Goal: Transaction & Acquisition: Purchase product/service

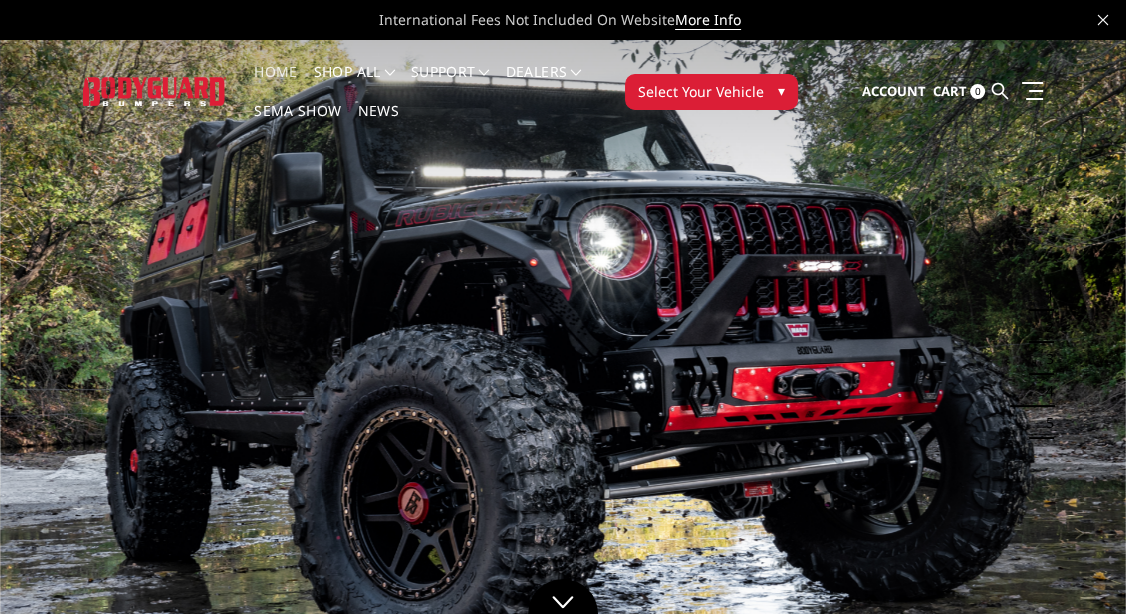
click at [778, 100] on span "▾" at bounding box center [781, 90] width 7 height 21
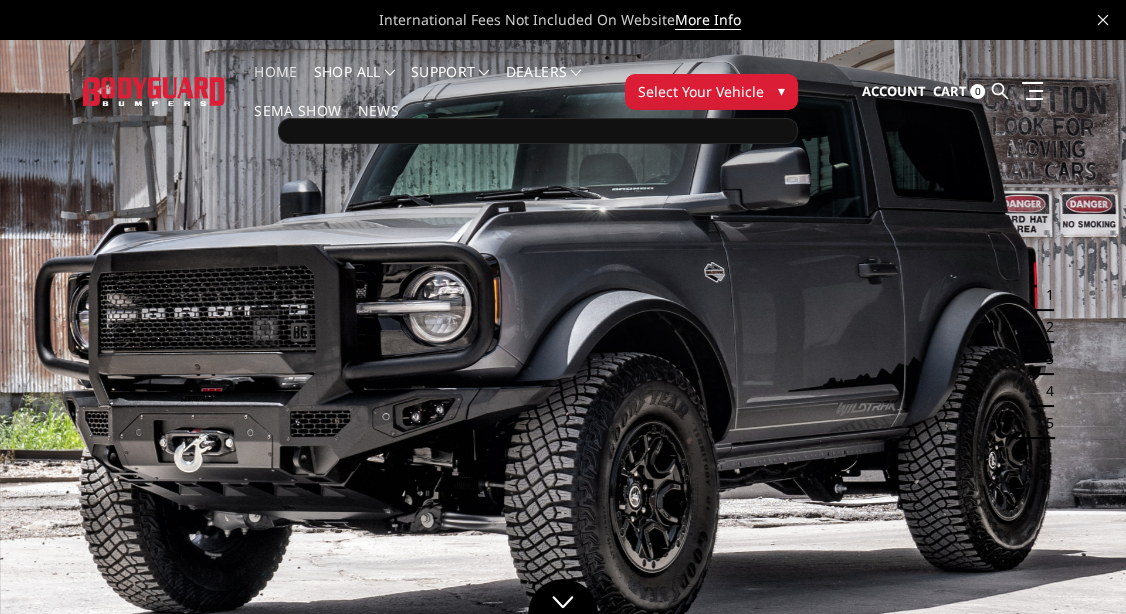
click at [743, 130] on div at bounding box center [538, 131] width 520 height 26
click at [773, 102] on button "Select Your Vehicle ▾" at bounding box center [711, 92] width 173 height 36
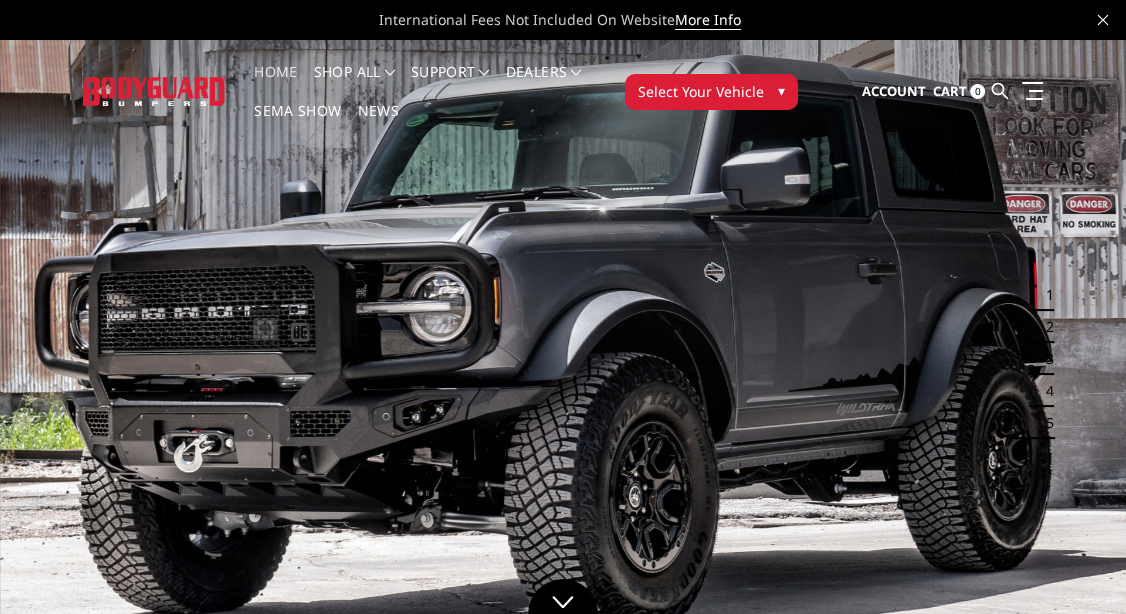
click at [773, 102] on button "Select Your Vehicle ▾" at bounding box center [711, 92] width 173 height 36
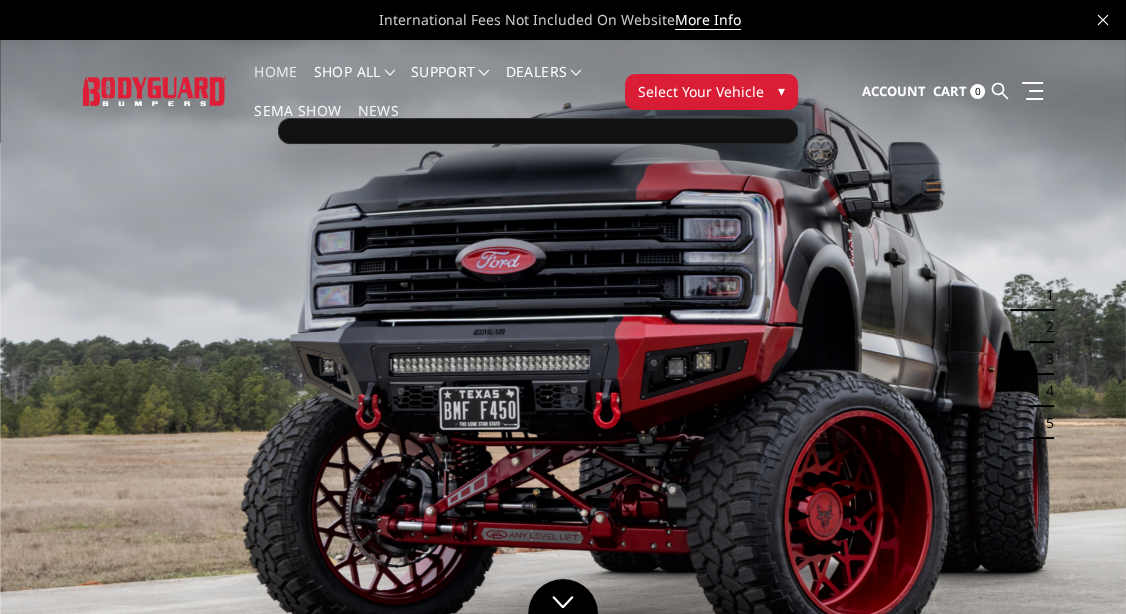
click at [651, 132] on div at bounding box center [538, 131] width 520 height 26
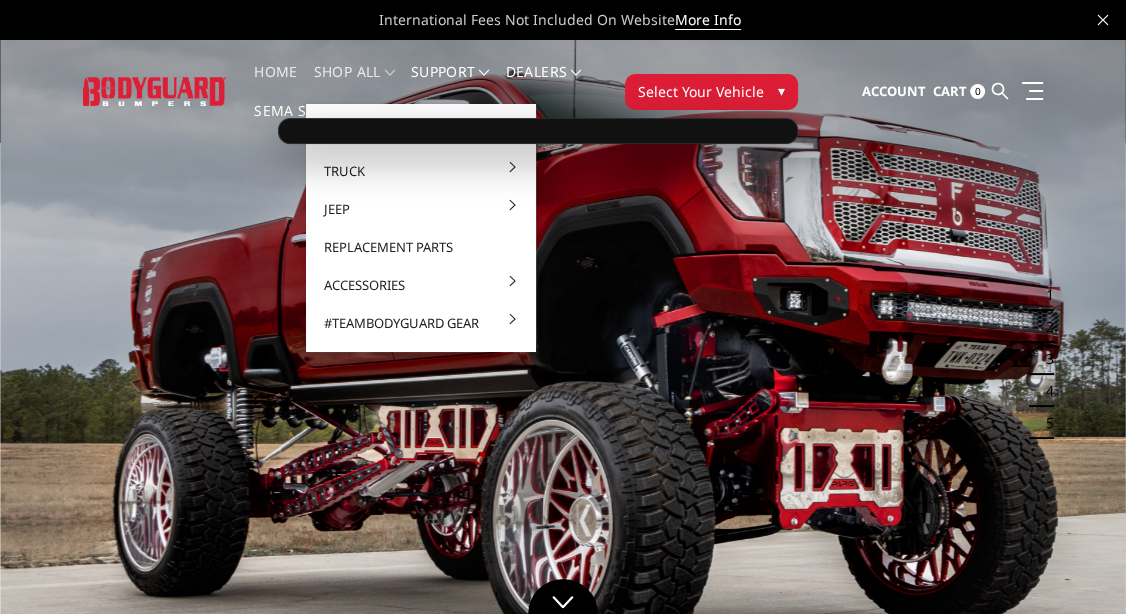
click at [340, 73] on link "shop all" at bounding box center [354, 84] width 81 height 39
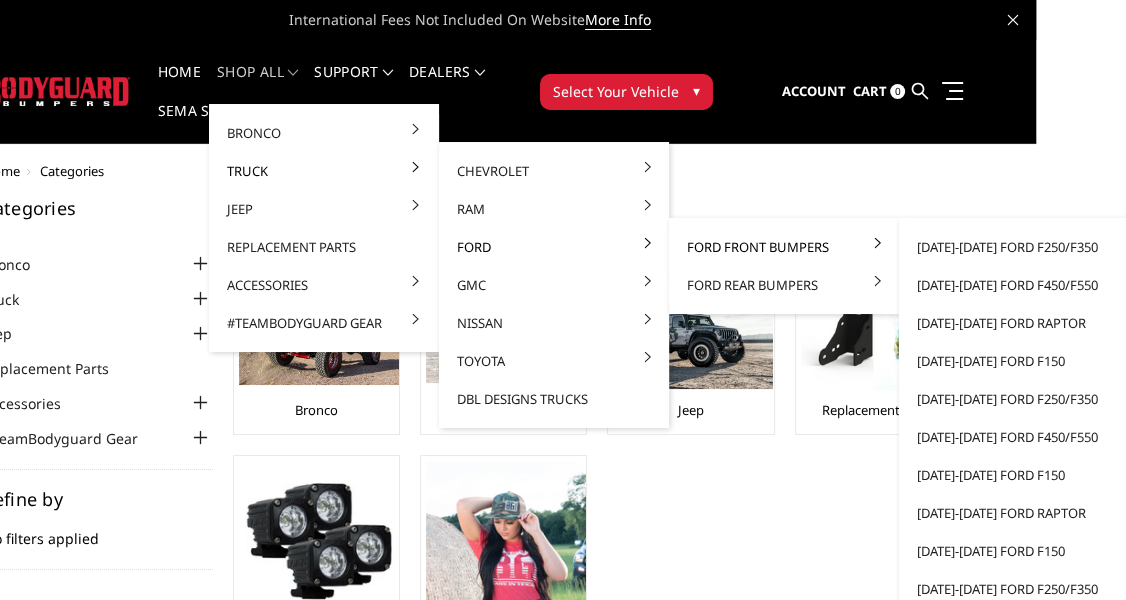
scroll to position [0, 92]
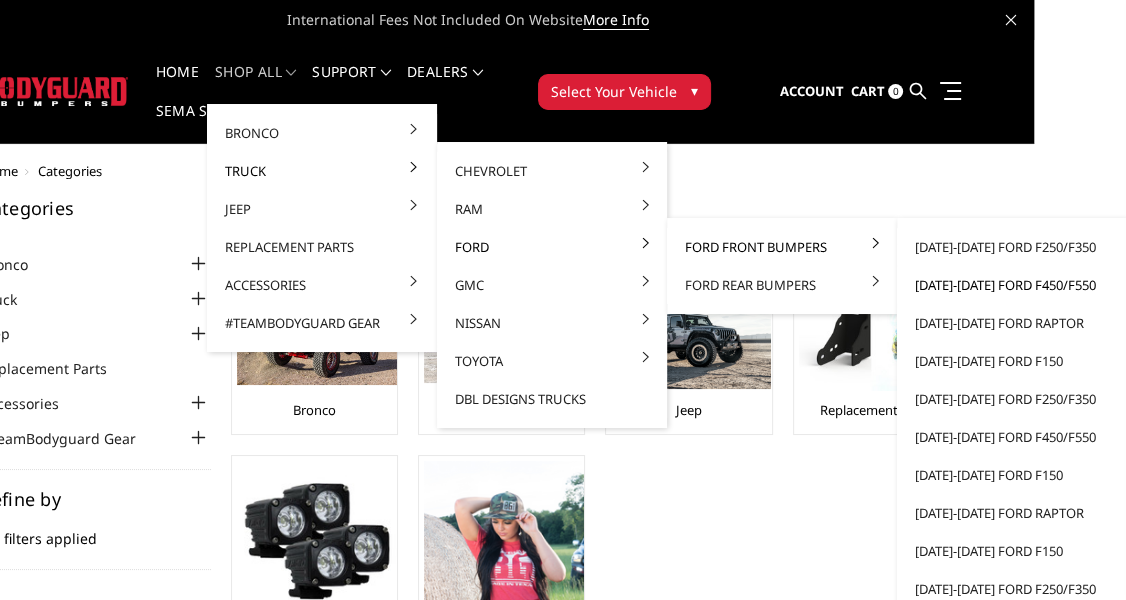
click at [979, 282] on link "[DATE]-[DATE] Ford F450/F550" at bounding box center [1012, 285] width 214 height 38
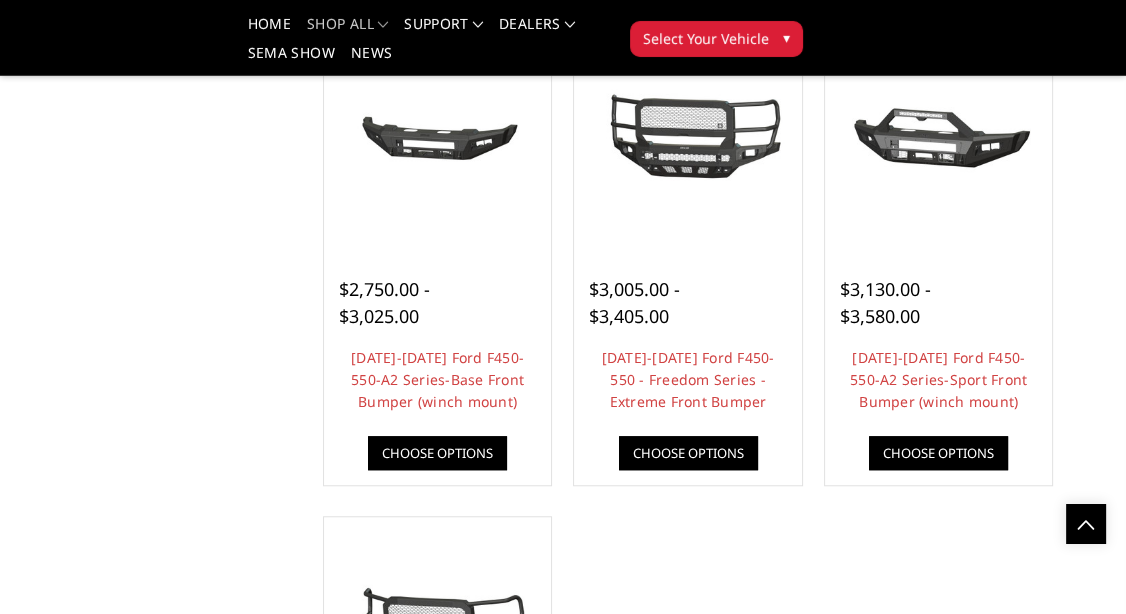
scroll to position [1365, 0]
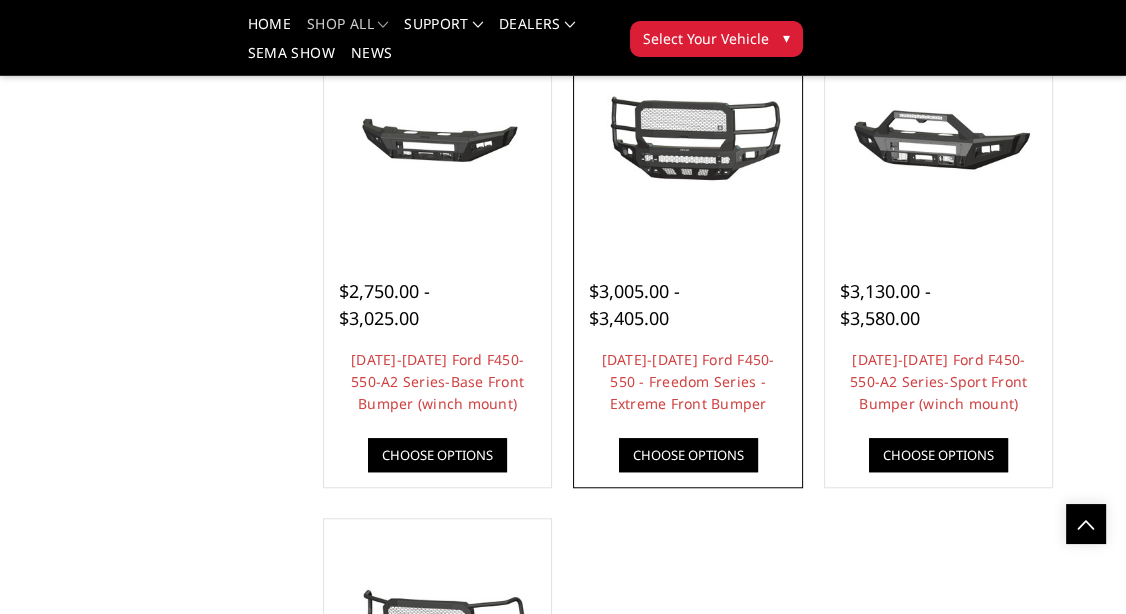
click at [699, 448] on link "Choose Options" at bounding box center [688, 455] width 139 height 34
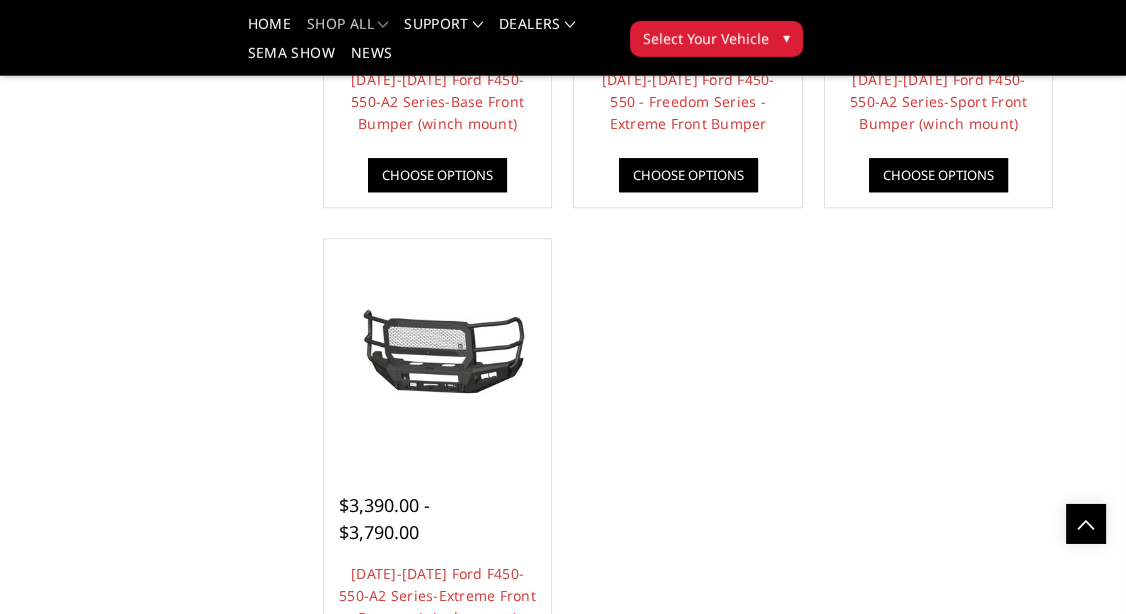
scroll to position [1785, 0]
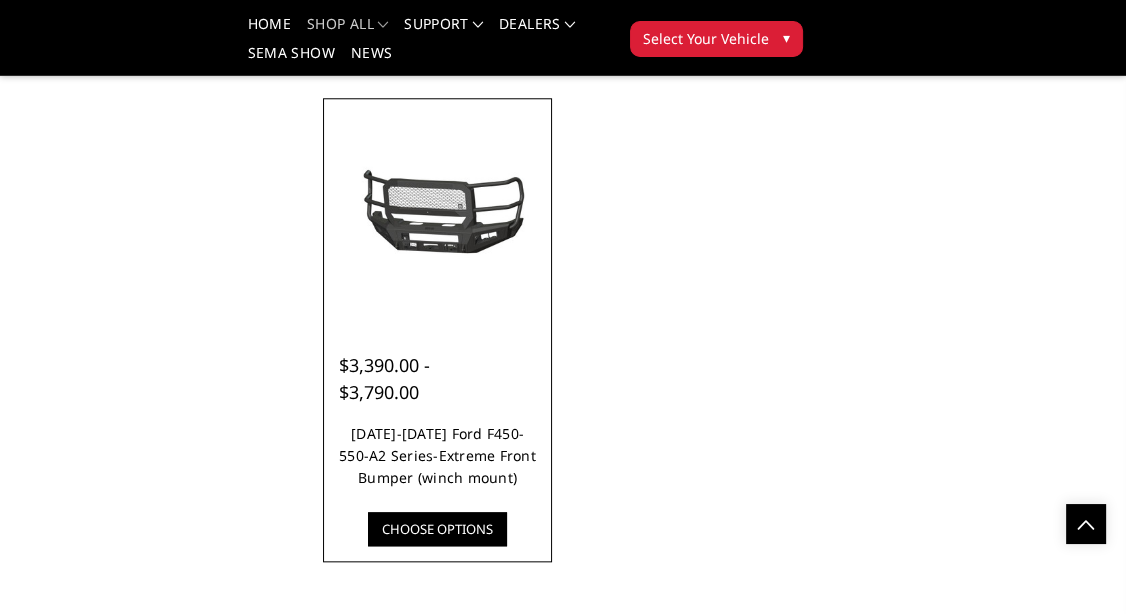
click at [472, 478] on link "[DATE]-[DATE] Ford F450-550-A2 Series-Extreme Front Bumper (winch mount)" at bounding box center [437, 455] width 197 height 63
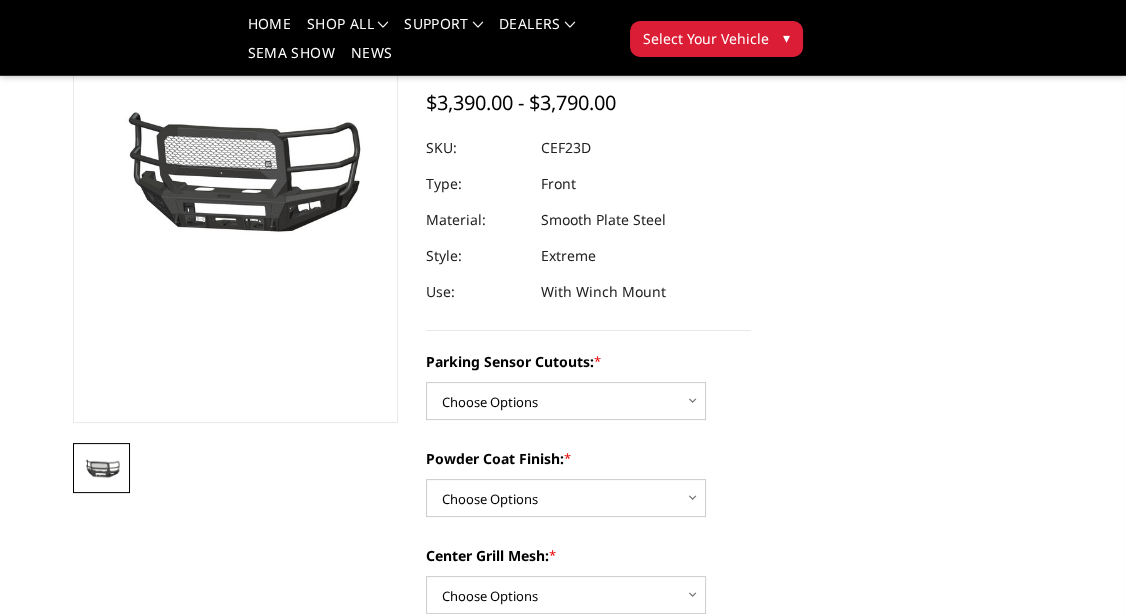
scroll to position [210, 0]
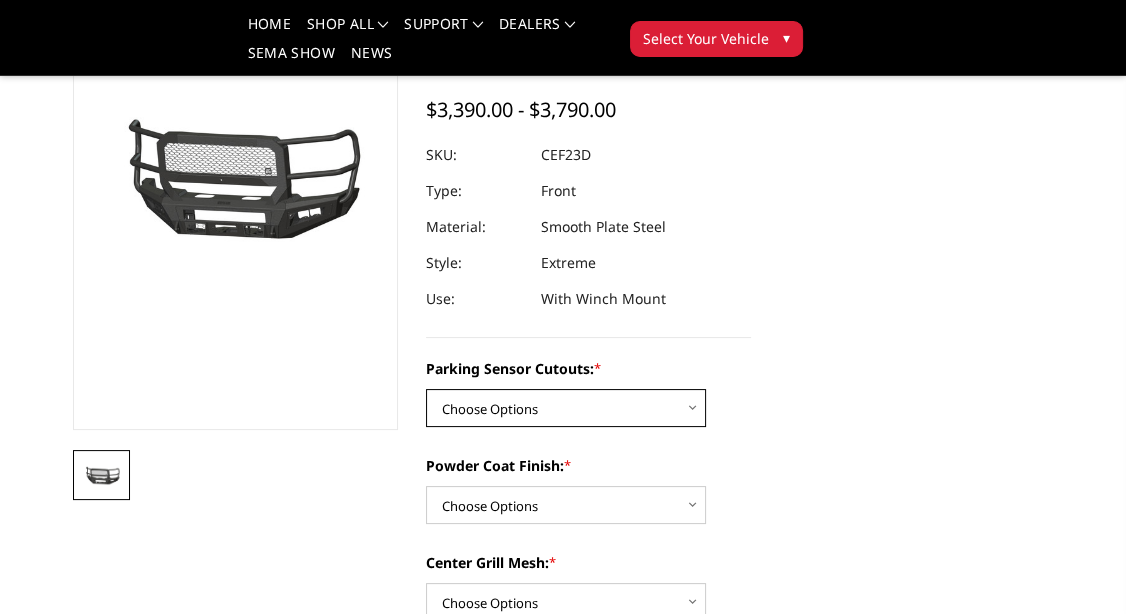
click at [426, 389] on select "Choose Options No-Without Parking Sensor Cutouts Yes-With Parking Sensor Cutouts" at bounding box center [566, 408] width 280 height 38
select select "2429"
click option "Yes-With Parking Sensor Cutouts" at bounding box center [0, 0] width 0 height 0
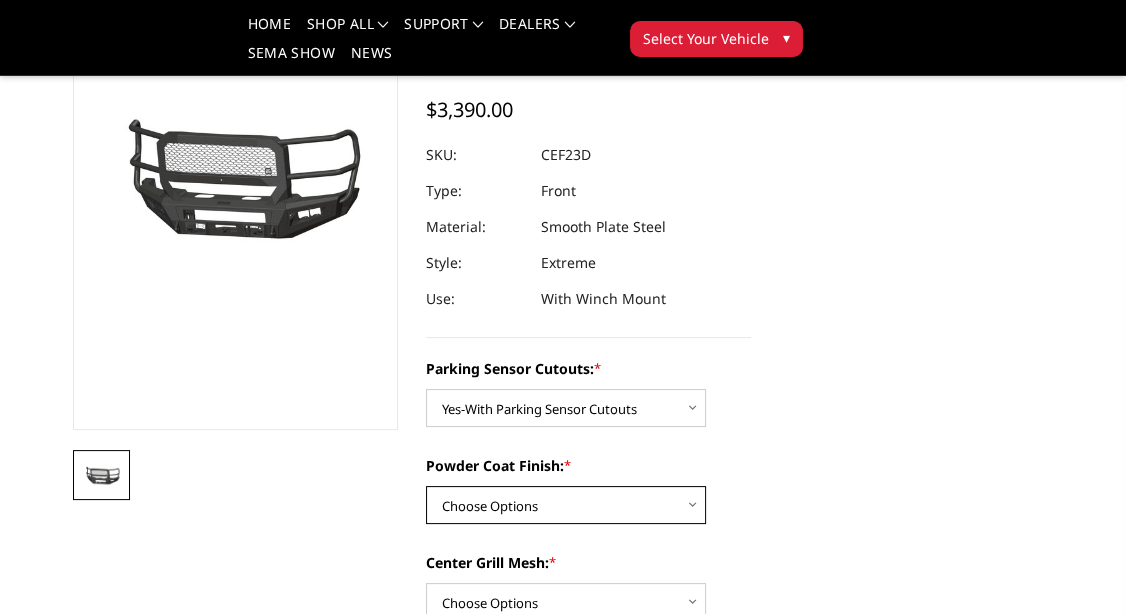
select select "2431"
click option "Textured Black Powder Coat" at bounding box center [0, 0] width 0 height 0
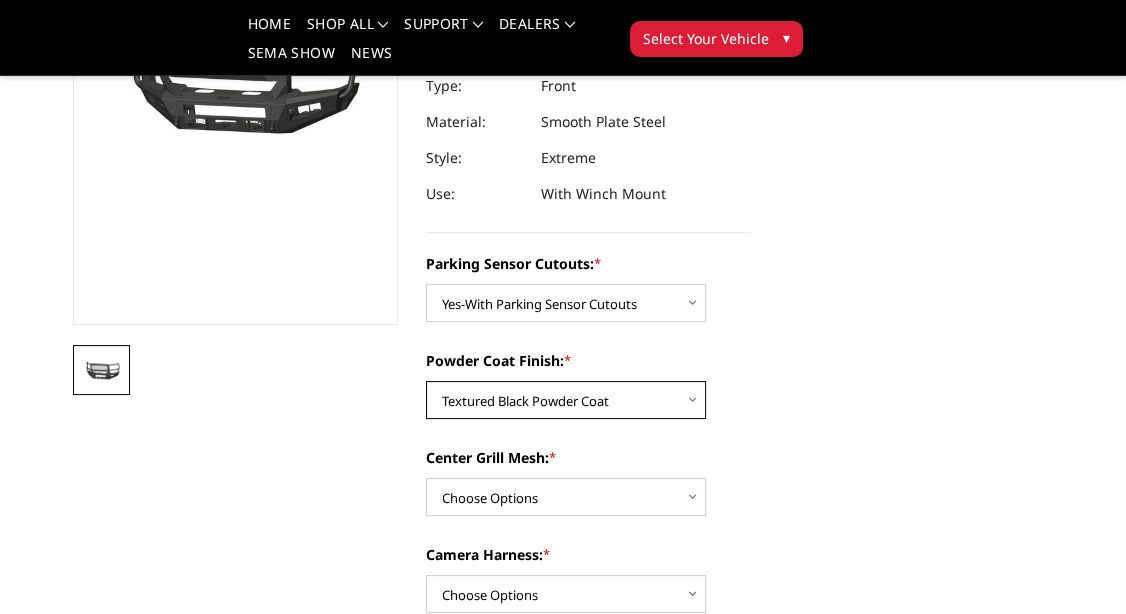
scroll to position [420, 0]
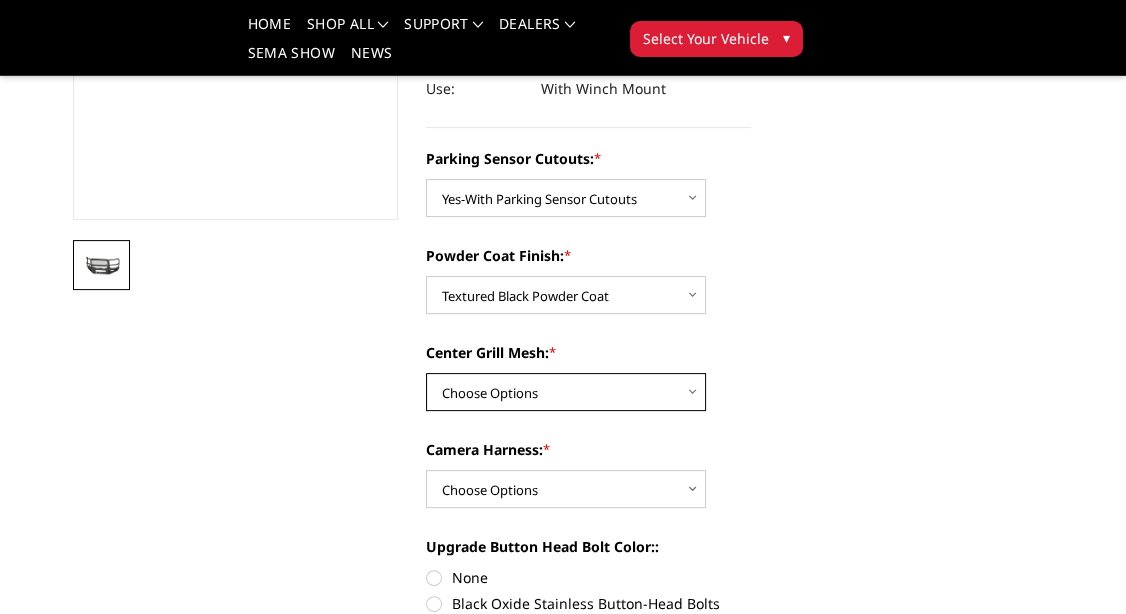
click at [426, 373] on select "Choose Options With Center Grill Mesh Without Center Grill Mesh" at bounding box center [566, 392] width 280 height 38
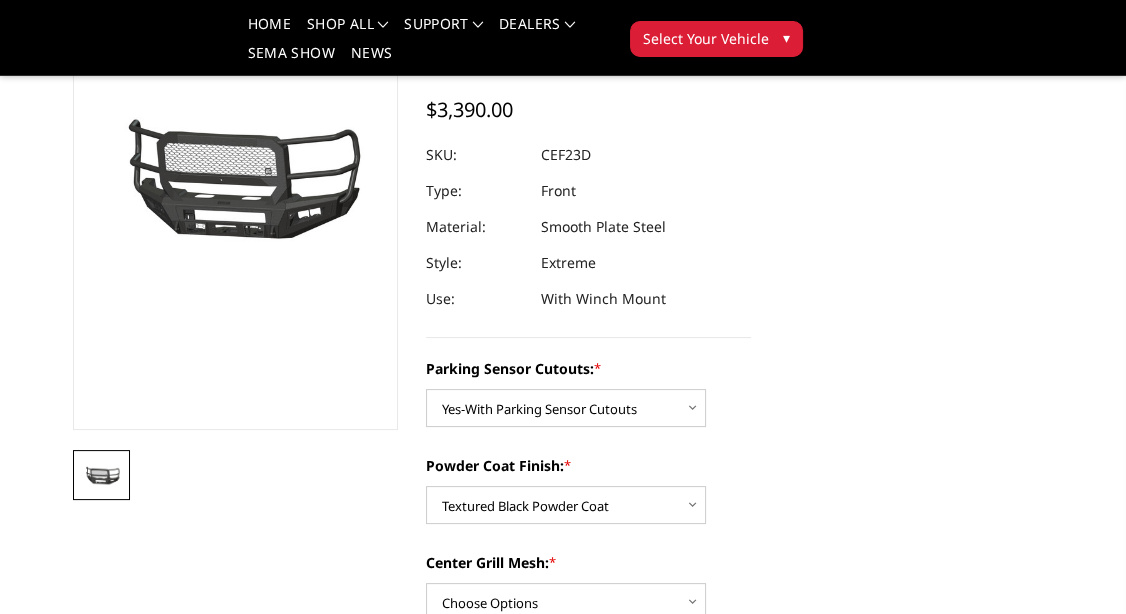
scroll to position [315, 0]
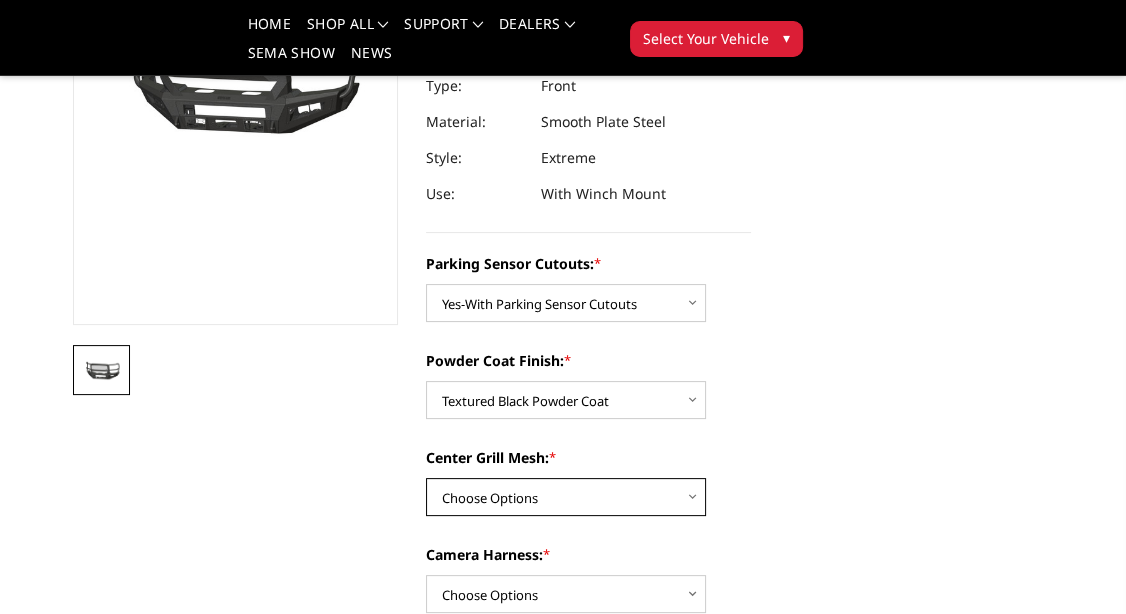
click at [426, 478] on select "Choose Options With Center Grill Mesh Without Center Grill Mesh" at bounding box center [566, 497] width 280 height 38
select select "2432"
click option "With Center Grill Mesh" at bounding box center [0, 0] width 0 height 0
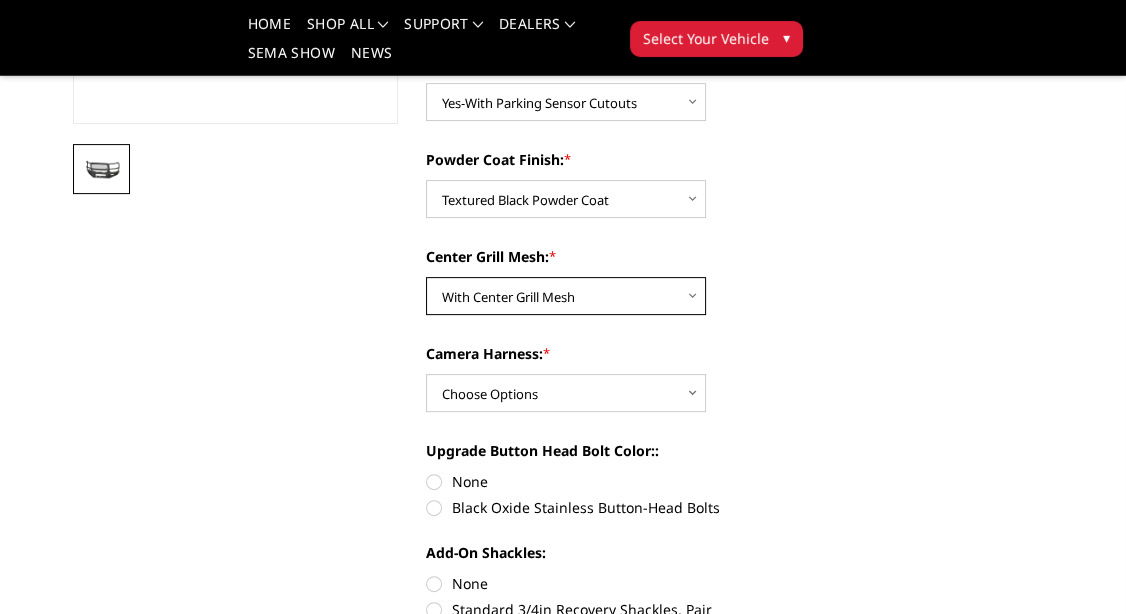
scroll to position [525, 0]
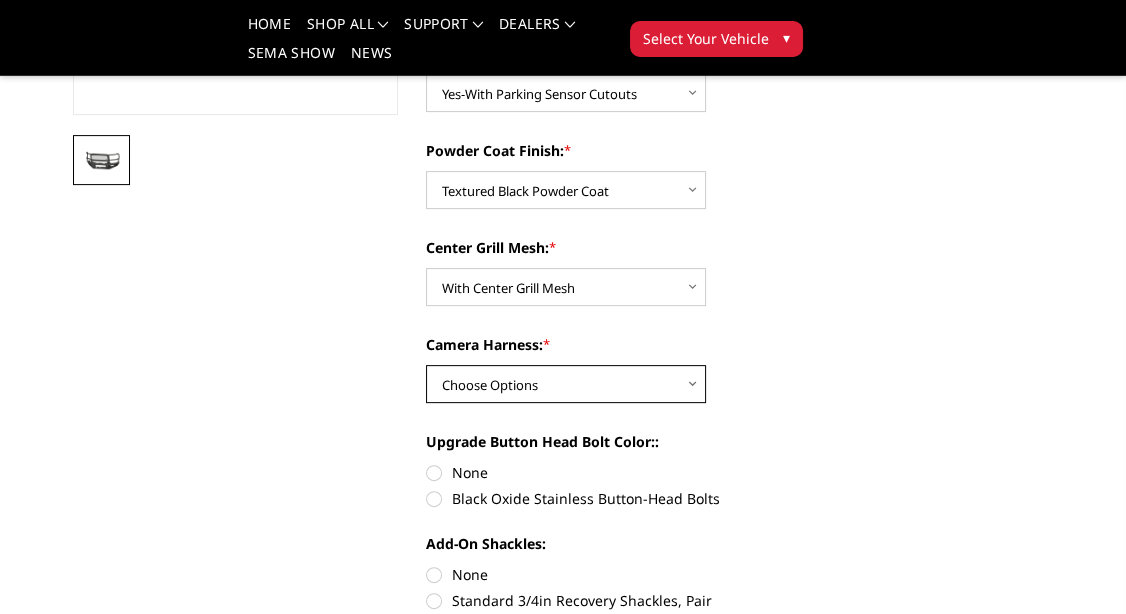
click at [426, 365] on select "Choose Options WITH Camera Harness WITHOUT Camera Harness" at bounding box center [566, 384] width 280 height 38
select select "2434"
click option "WITH Camera Harness" at bounding box center [0, 0] width 0 height 0
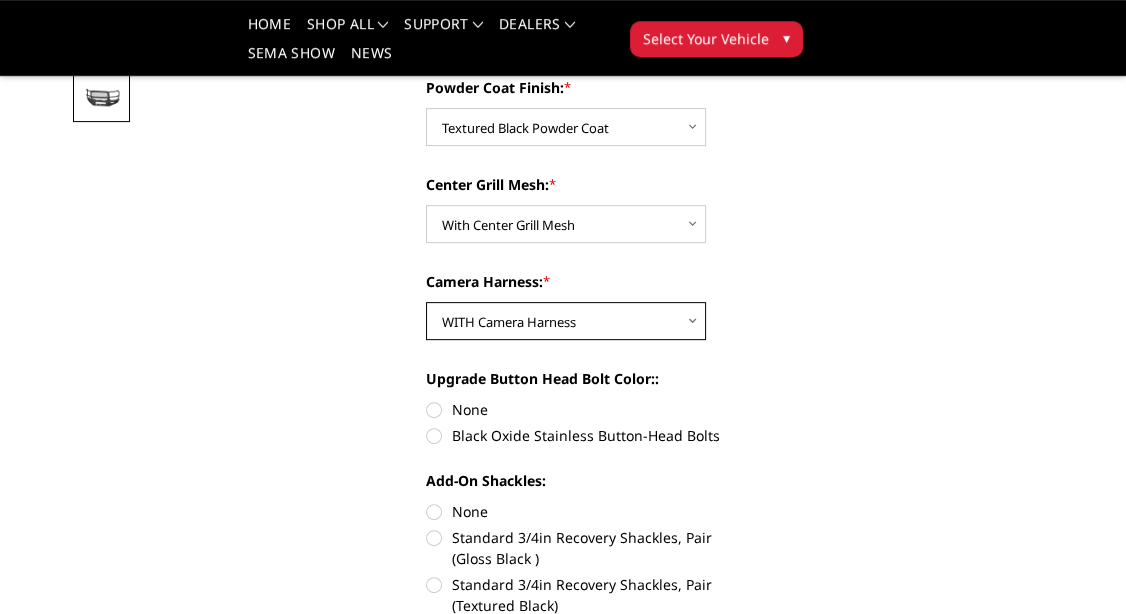
scroll to position [630, 0]
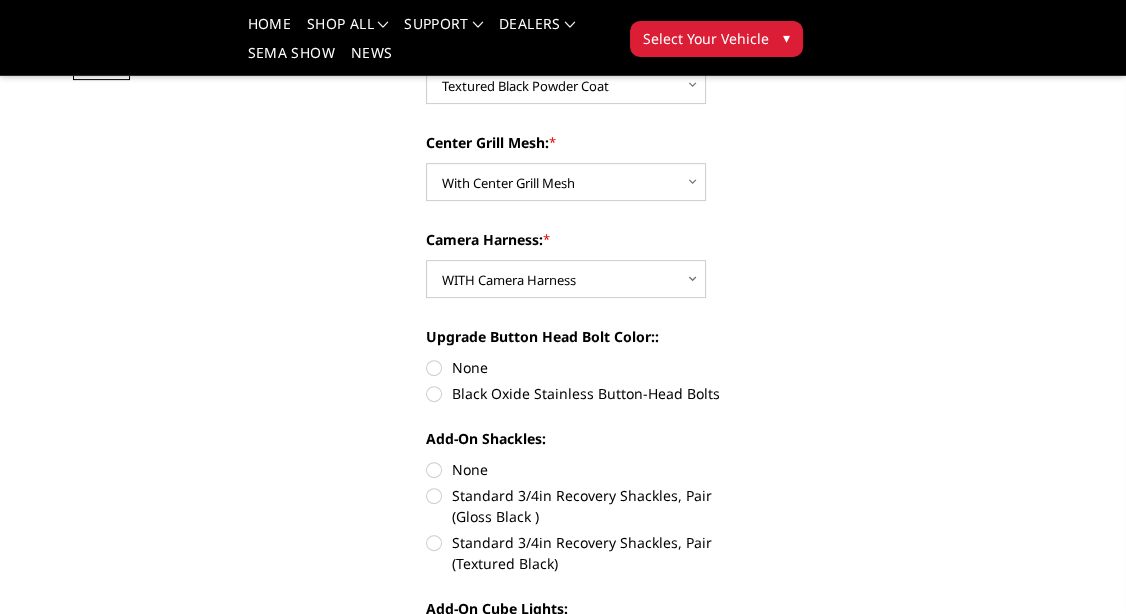
click at [438, 398] on label "Black Oxide Stainless Button-Head Bolts" at bounding box center [588, 393] width 325 height 21
click at [751, 358] on input "Black Oxide Stainless Button-Head Bolts" at bounding box center [751, 357] width 1 height 1
radio input "true"
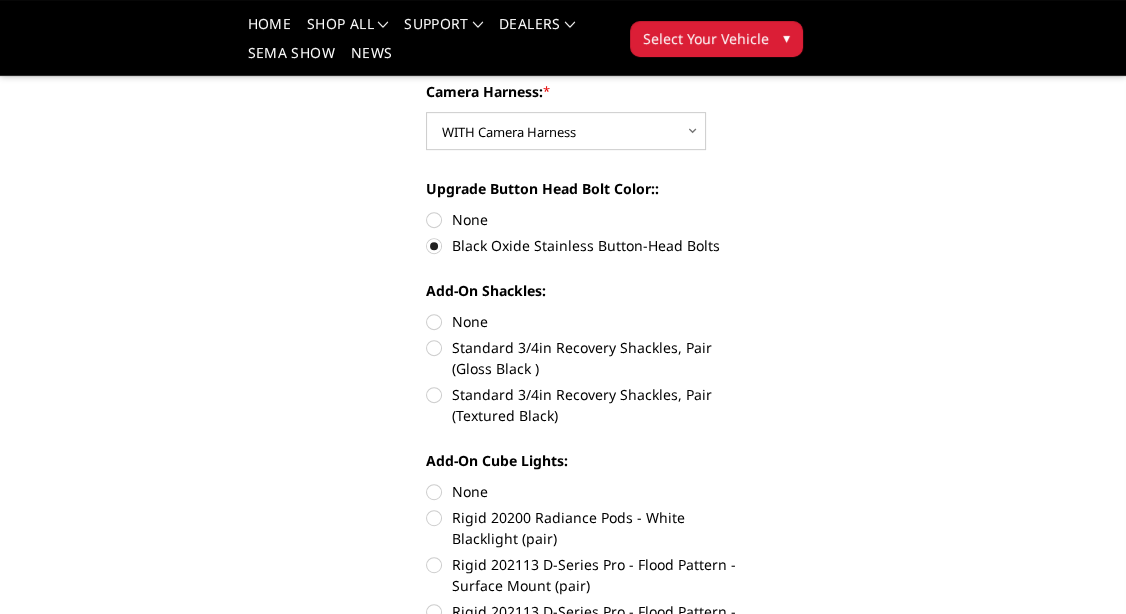
scroll to position [840, 0]
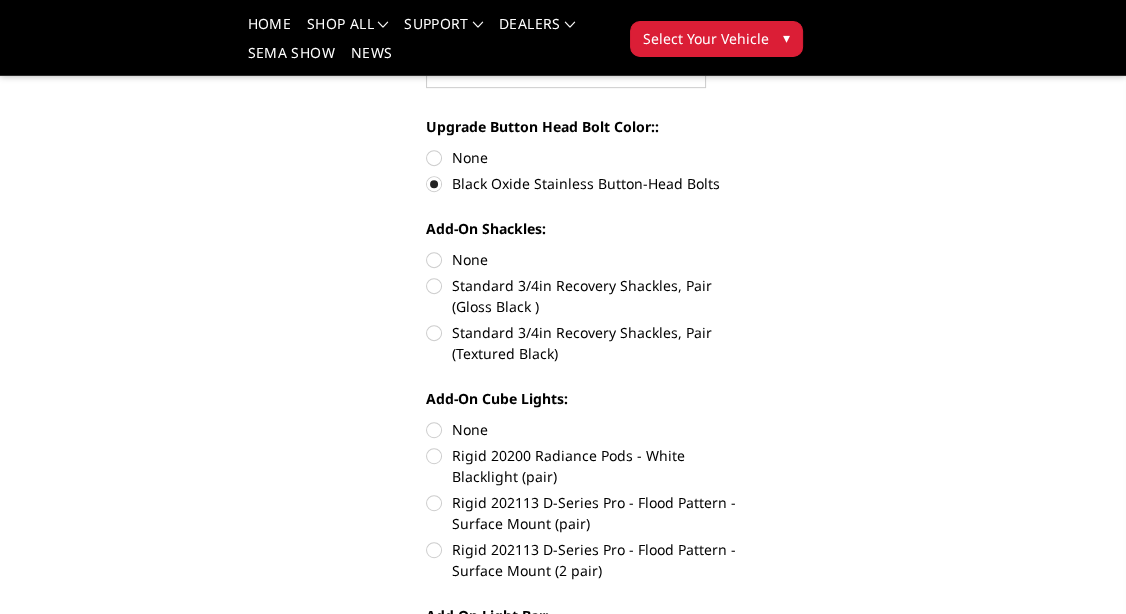
click at [431, 335] on label "Standard 3/4in Recovery Shackles, Pair (Textured Black)" at bounding box center [588, 343] width 325 height 42
click at [751, 276] on input "Standard 3/4in Recovery Shackles, Pair (Textured Black)" at bounding box center [751, 275] width 1 height 1
radio input "true"
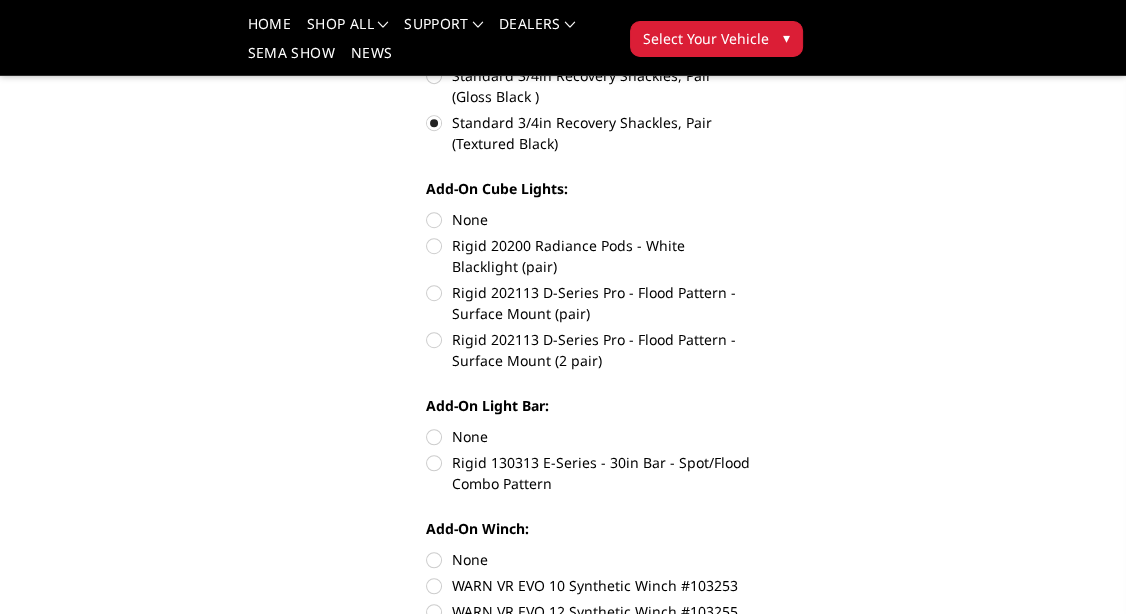
scroll to position [1155, 0]
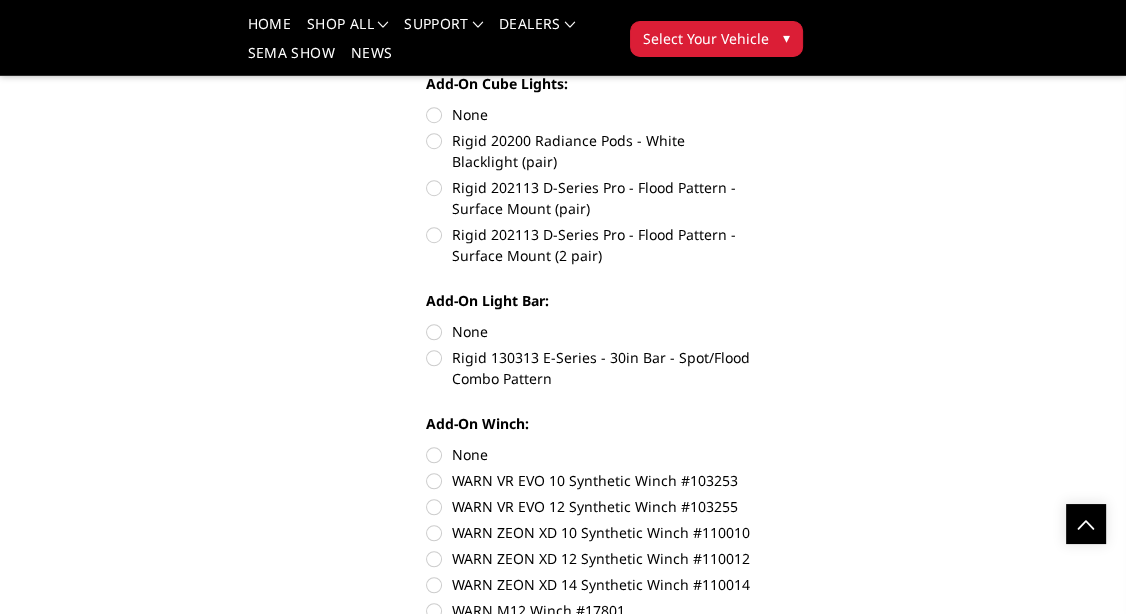
click at [438, 241] on label "Rigid 202113 D-Series Pro - Flood Pattern - Surface Mount (2 pair)" at bounding box center [588, 245] width 325 height 42
click at [751, 178] on input "Rigid 202113 D-Series Pro - Flood Pattern - Surface Mount (2 pair)" at bounding box center [751, 177] width 1 height 1
radio input "true"
click at [432, 363] on label "Rigid 130313 E-Series - 30in Bar - Spot/Flood Combo Pattern" at bounding box center [588, 368] width 325 height 42
click at [751, 322] on input "Rigid 130313 E-Series - 30in Bar - Spot/Flood Combo Pattern" at bounding box center [751, 321] width 1 height 1
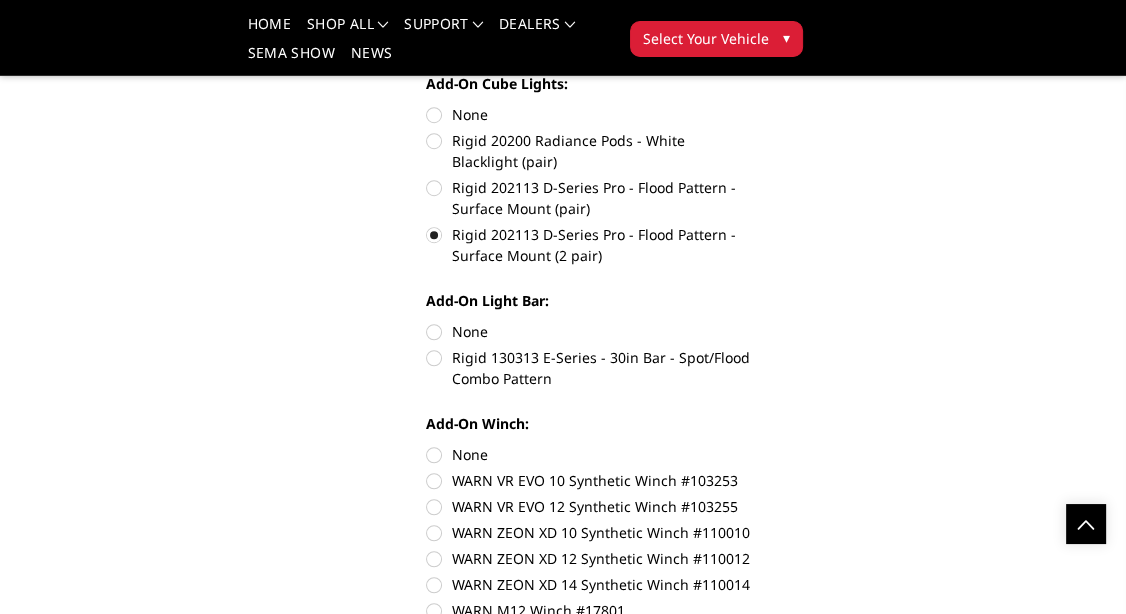
radio input "true"
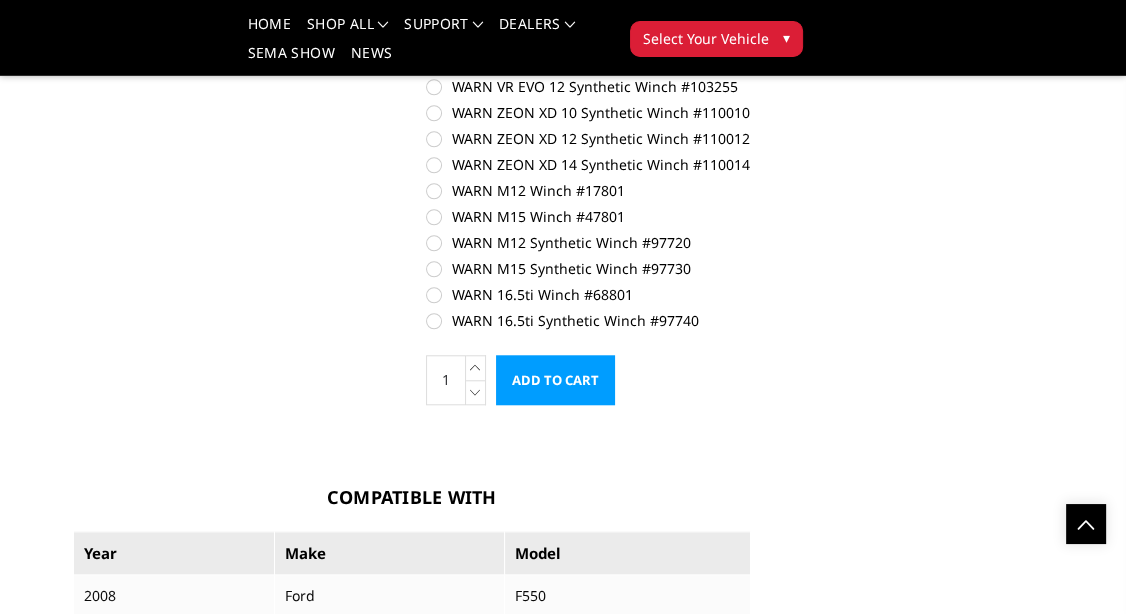
scroll to position [1470, 0]
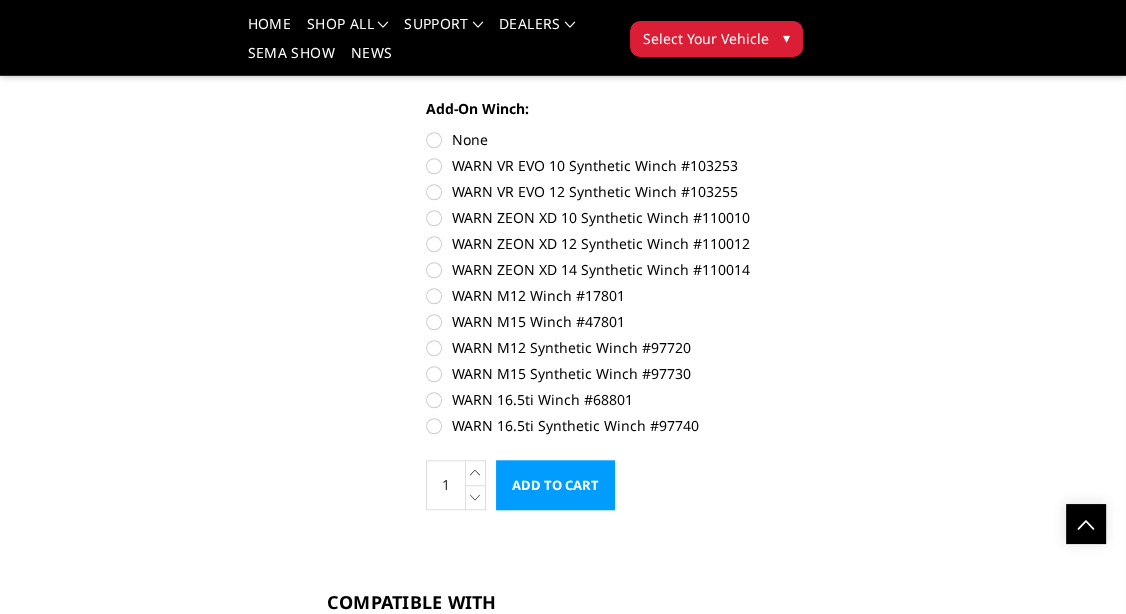
click at [432, 426] on label "WARN 16.5ti Synthetic Winch #97740" at bounding box center [588, 425] width 325 height 21
click at [751, 390] on input "WARN 16.5ti Synthetic Winch #97740" at bounding box center [751, 389] width 1 height 1
radio input "true"
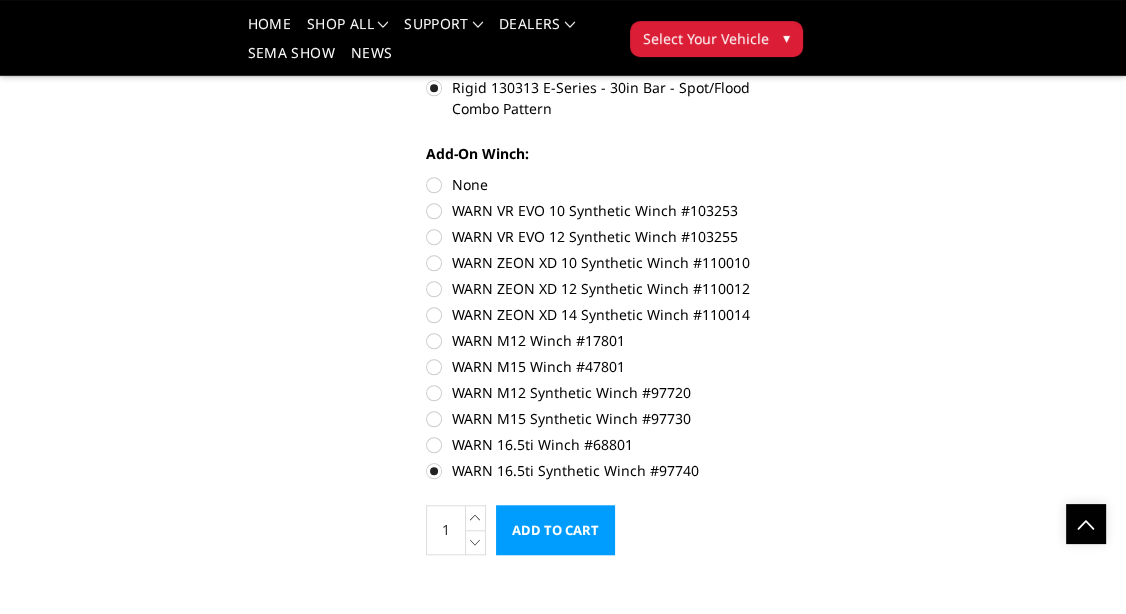
scroll to position [1575, 0]
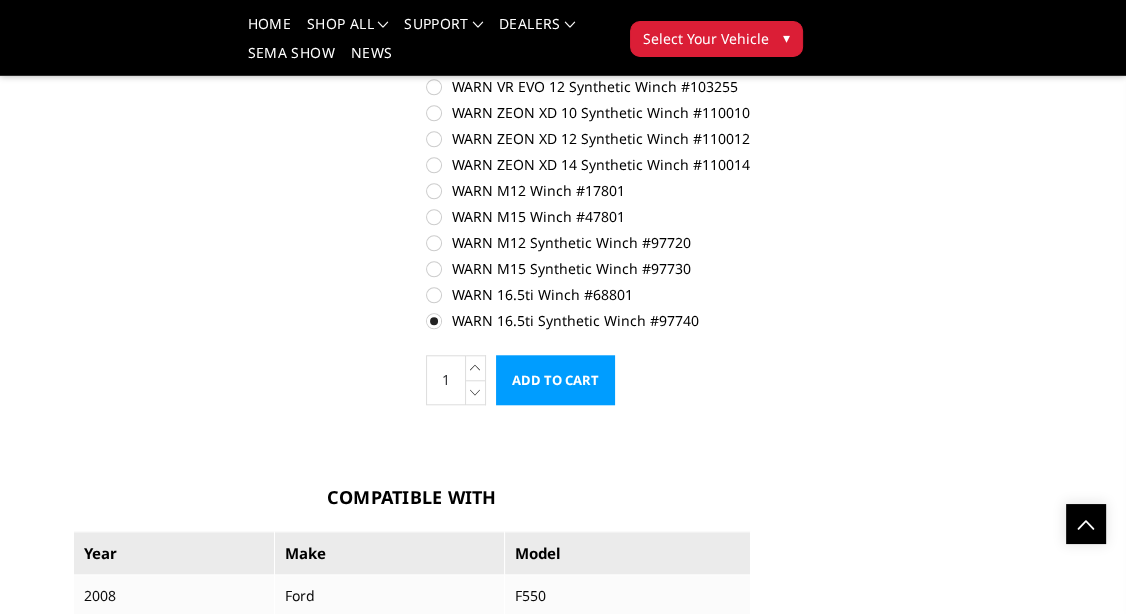
click at [434, 326] on label "WARN 16.5ti Synthetic Winch #97740" at bounding box center [588, 320] width 325 height 21
click at [751, 285] on input "WARN 16.5ti Synthetic Winch #97740" at bounding box center [751, 284] width 1 height 1
click at [433, 320] on label "WARN 16.5ti Synthetic Winch #97740" at bounding box center [588, 320] width 325 height 21
click at [751, 285] on input "WARN 16.5ti Synthetic Winch #97740" at bounding box center [751, 284] width 1 height 1
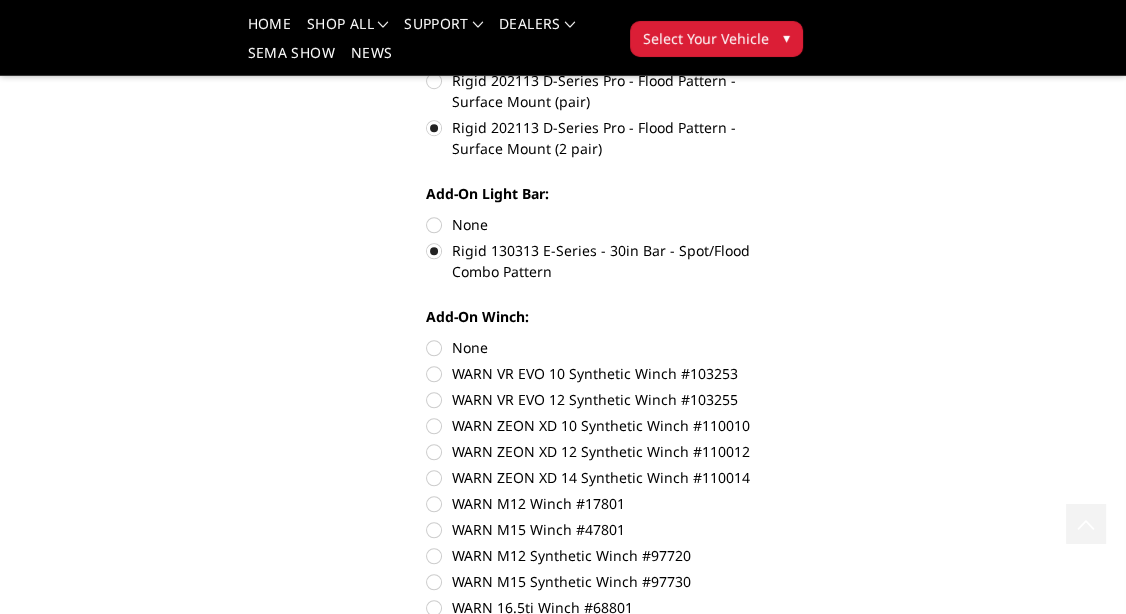
scroll to position [1365, 0]
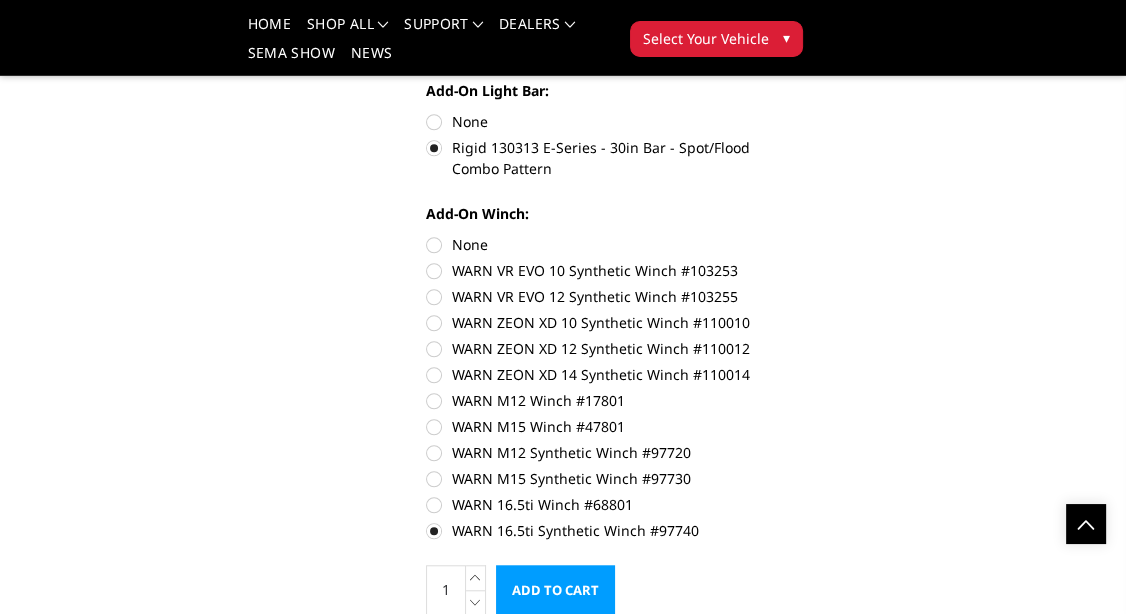
click at [437, 247] on label "None" at bounding box center [588, 244] width 325 height 21
click at [427, 235] on input "None" at bounding box center [426, 234] width 1 height 1
radio input "true"
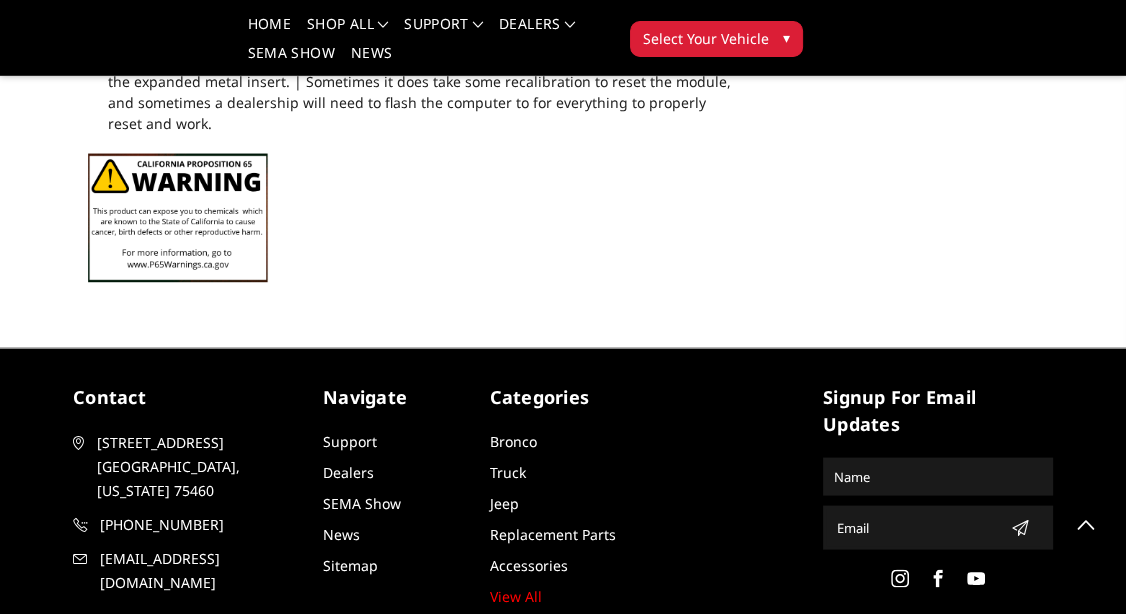
scroll to position [3684, 0]
